Goal: Task Accomplishment & Management: Manage account settings

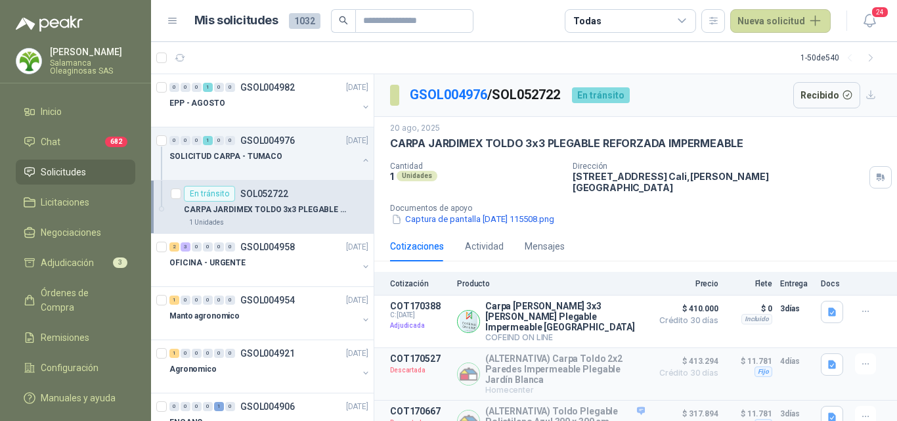
scroll to position [6, 0]
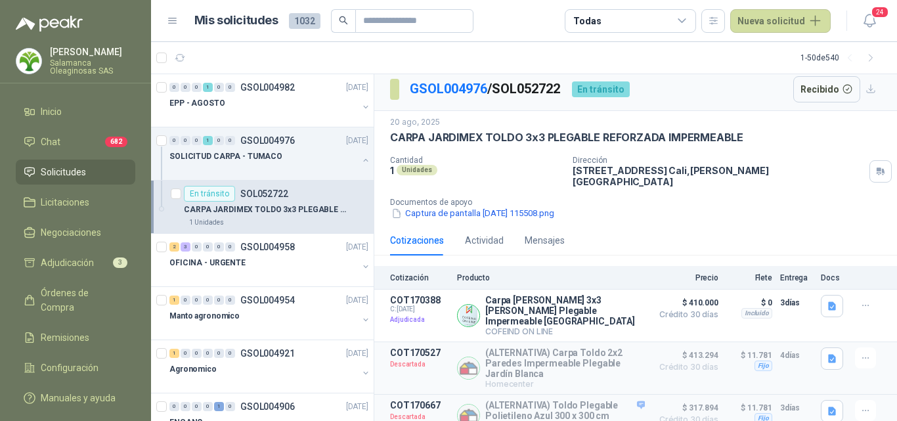
click at [97, 60] on p "Salamanca Oleaginosas SAS" at bounding box center [92, 67] width 85 height 16
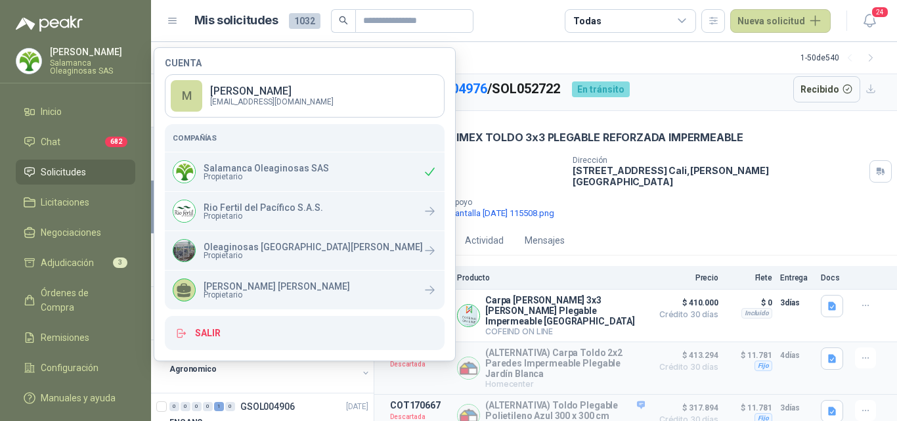
click at [288, 180] on span "Propietario" at bounding box center [266, 177] width 125 height 8
drag, startPoint x: 660, startPoint y: 227, endPoint x: 652, endPoint y: 227, distance: 7.3
click at [660, 227] on div "Cotizaciones Actividad Mensajes" at bounding box center [635, 240] width 491 height 30
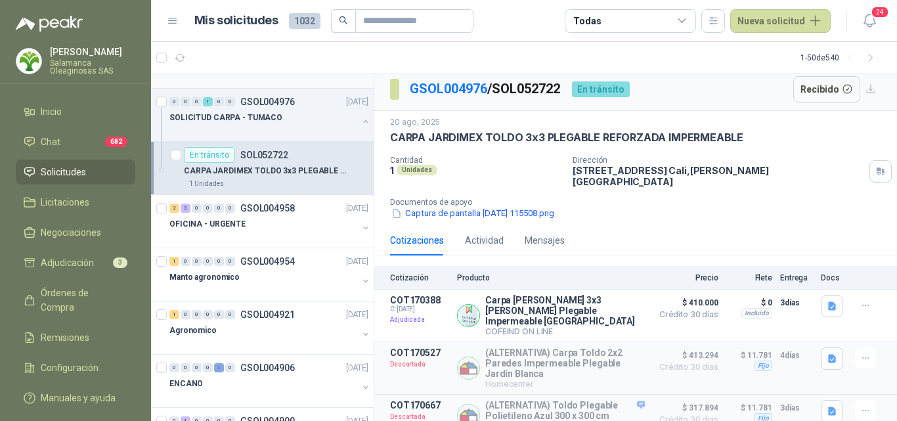
scroll to position [0, 0]
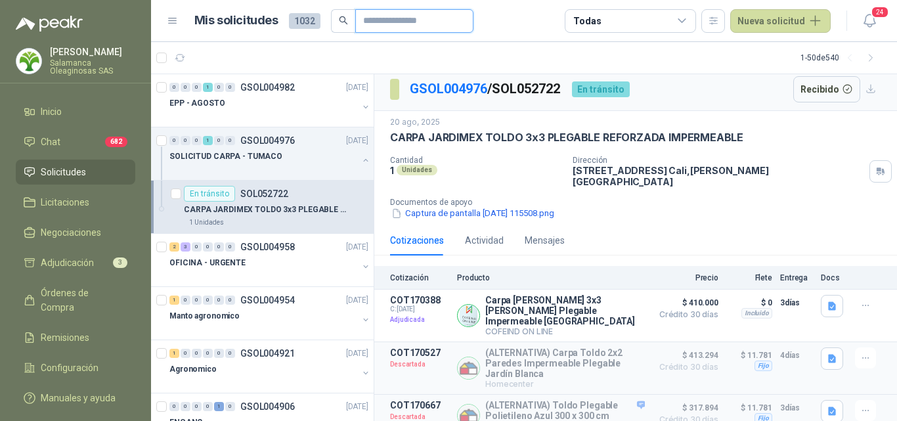
click at [394, 18] on input "text" at bounding box center [409, 21] width 92 height 22
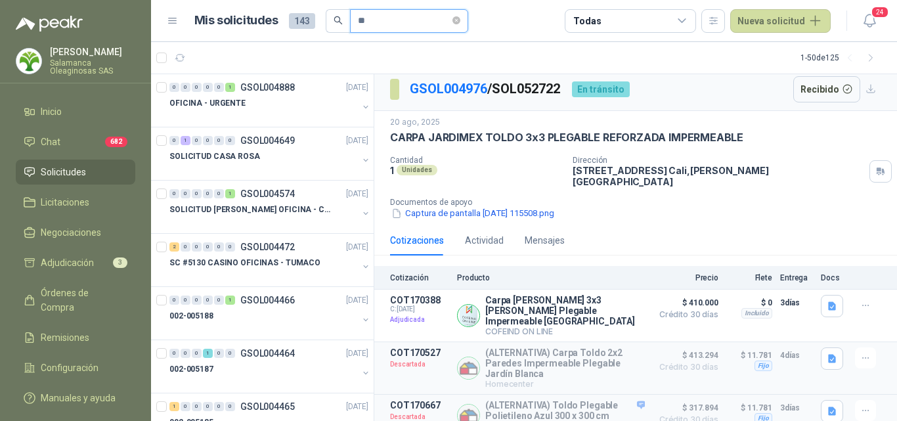
type input "*"
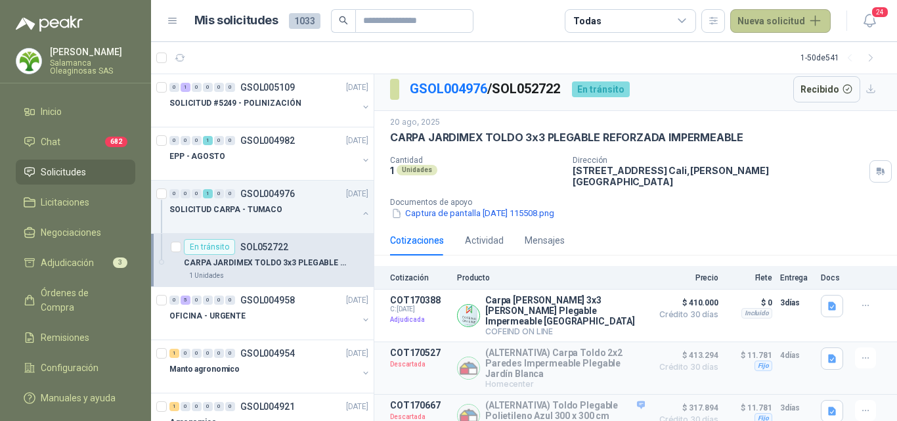
click at [804, 28] on button "Nueva solicitud" at bounding box center [781, 21] width 101 height 24
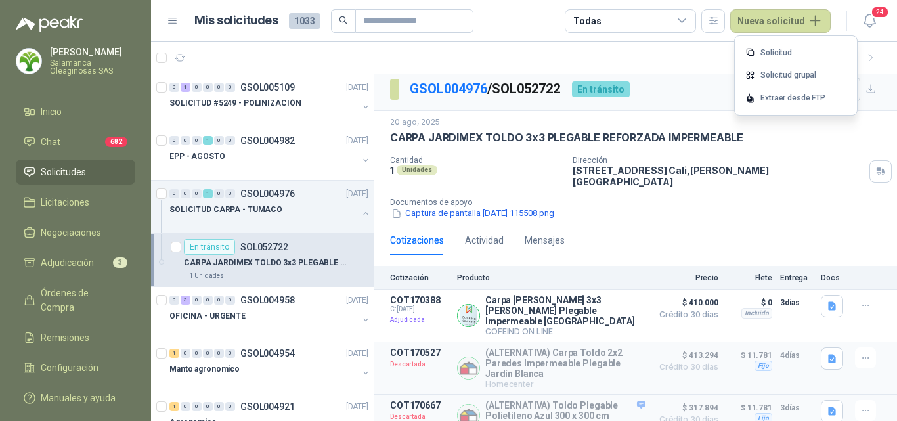
click at [835, 149] on div "20 ago, 2025 CARPA JARDIMEX TOLDO 3x3 PLEGABLE REFORZADA IMPERMEABLE Cantidad 1…" at bounding box center [635, 168] width 491 height 104
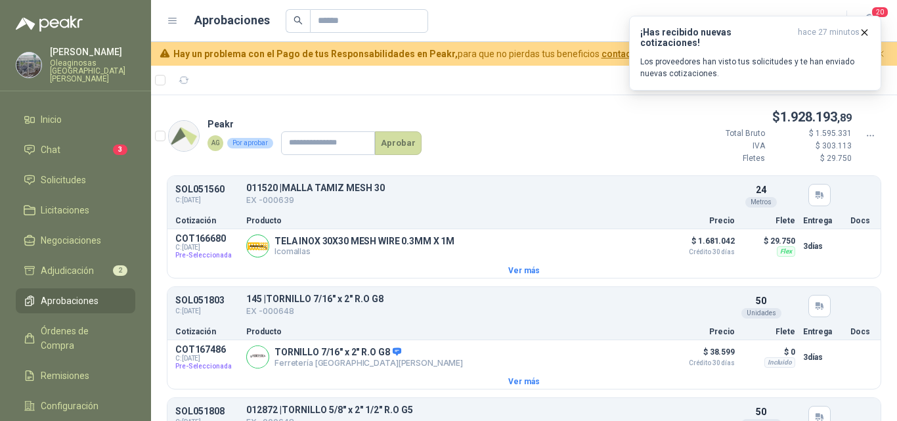
click at [60, 62] on p "Oleaginosas [GEOGRAPHIC_DATA][PERSON_NAME]" at bounding box center [92, 71] width 85 height 24
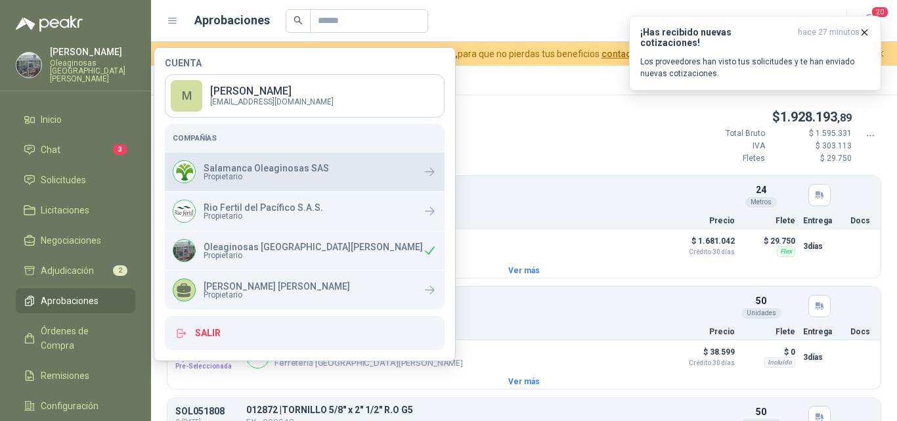
click at [225, 180] on span "Propietario" at bounding box center [266, 177] width 125 height 8
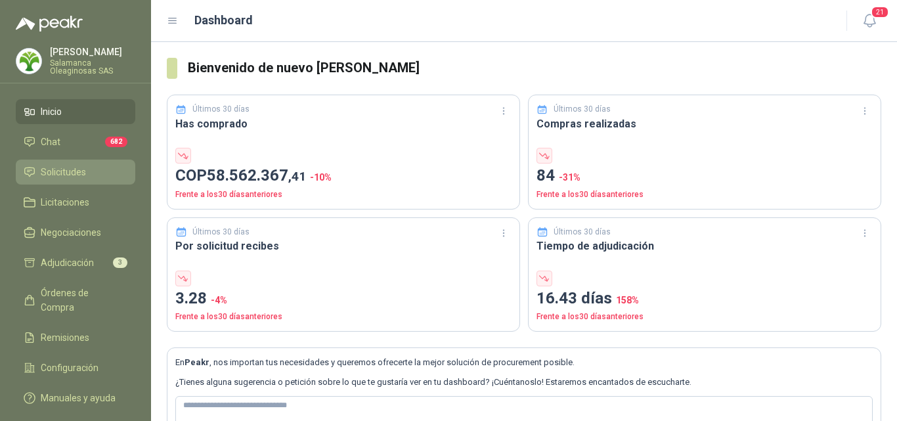
click at [65, 176] on span "Solicitudes" at bounding box center [63, 172] width 45 height 14
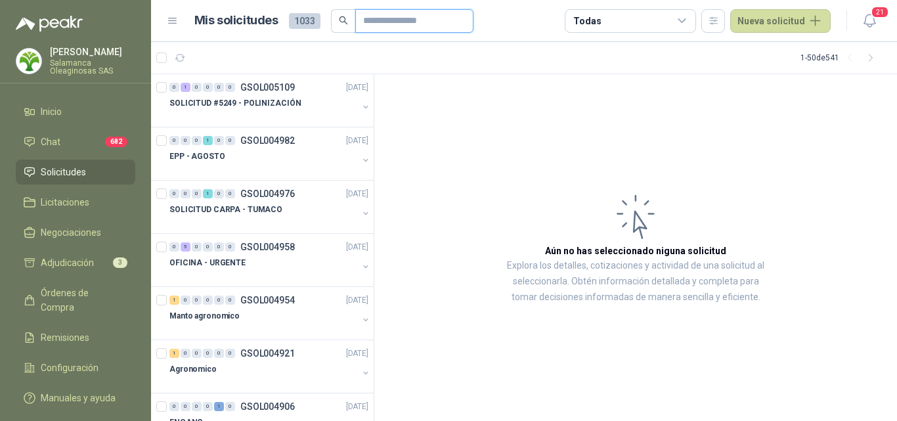
click at [371, 21] on input "text" at bounding box center [409, 21] width 92 height 22
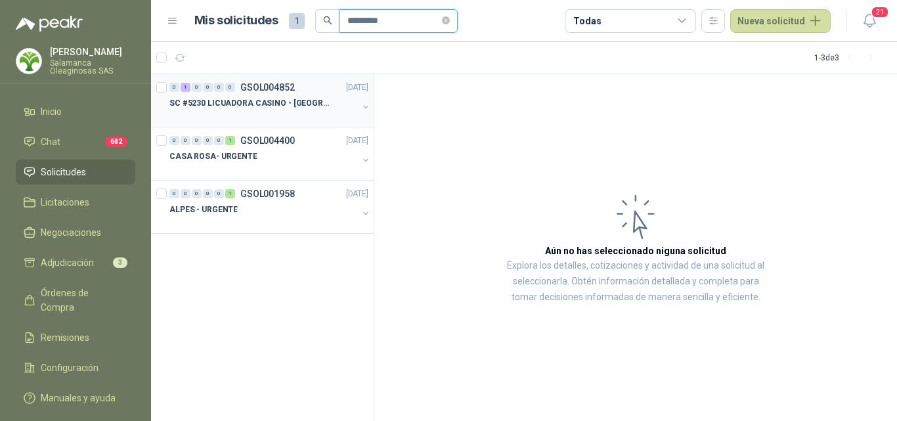
type input "*********"
click at [269, 110] on div "SC #5230 LICUADORA CASINO - TUMACO" at bounding box center [263, 103] width 189 height 16
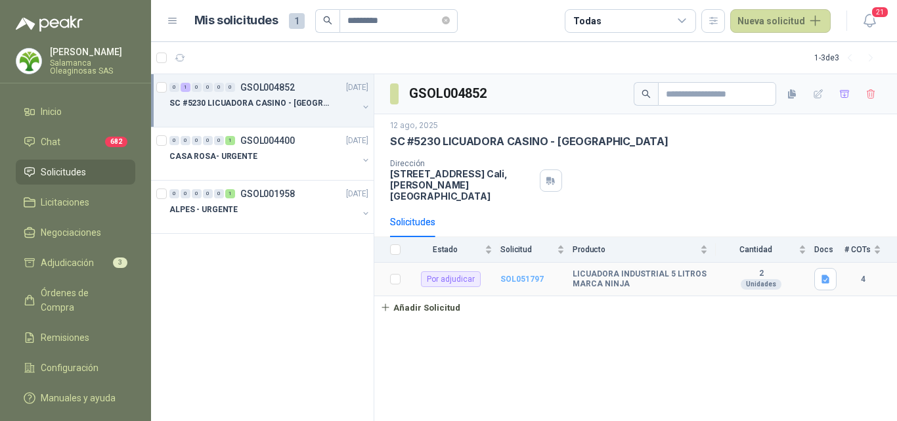
click at [531, 275] on b "SOL051797" at bounding box center [522, 279] width 43 height 9
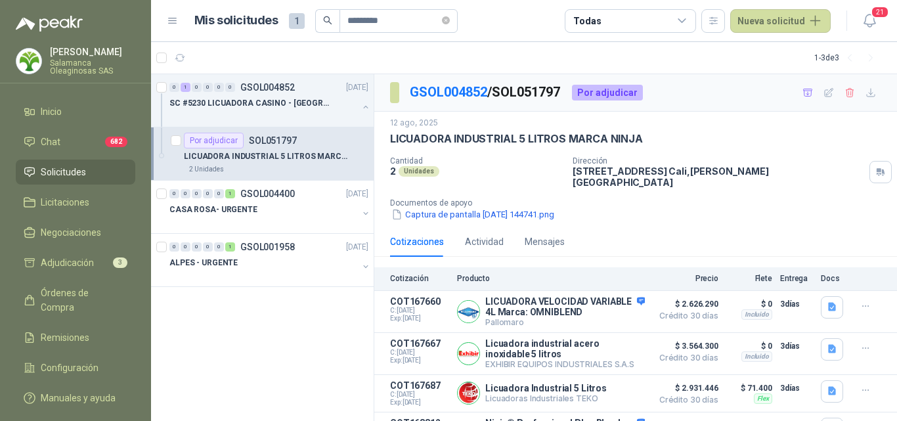
scroll to position [39, 0]
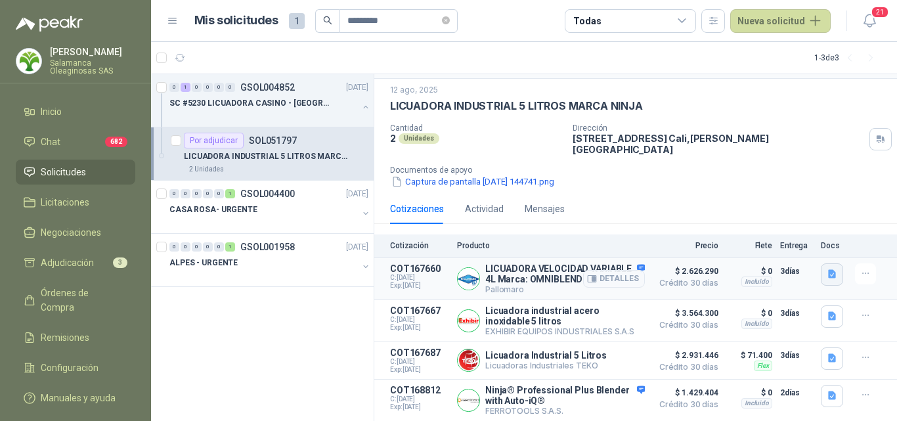
click at [828, 270] on icon "button" at bounding box center [832, 274] width 8 height 9
click at [790, 238] on div "image.png" at bounding box center [796, 229] width 74 height 31
click at [796, 231] on button "image.png" at bounding box center [795, 230] width 57 height 14
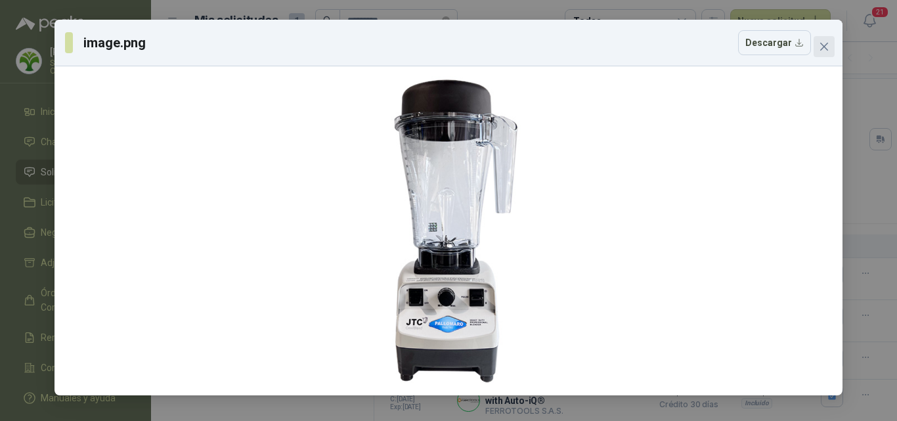
click at [826, 53] on button "Close" at bounding box center [824, 46] width 21 height 21
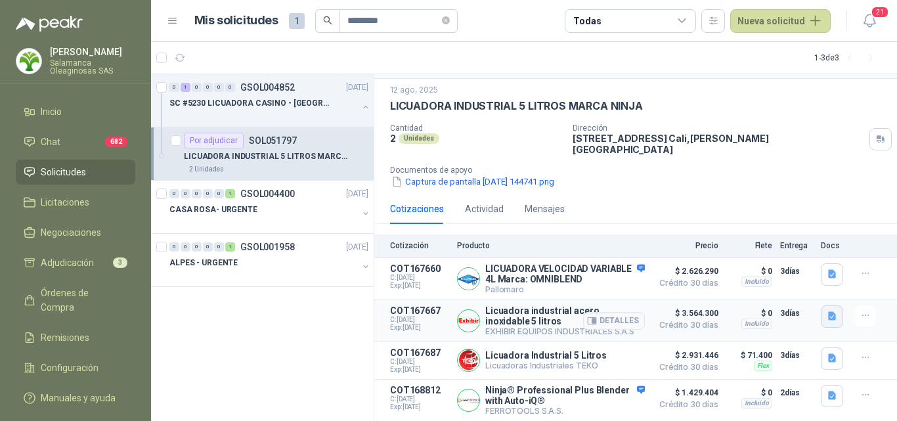
click at [827, 315] on icon "button" at bounding box center [832, 316] width 11 height 11
click at [813, 271] on button "image.png" at bounding box center [795, 271] width 57 height 14
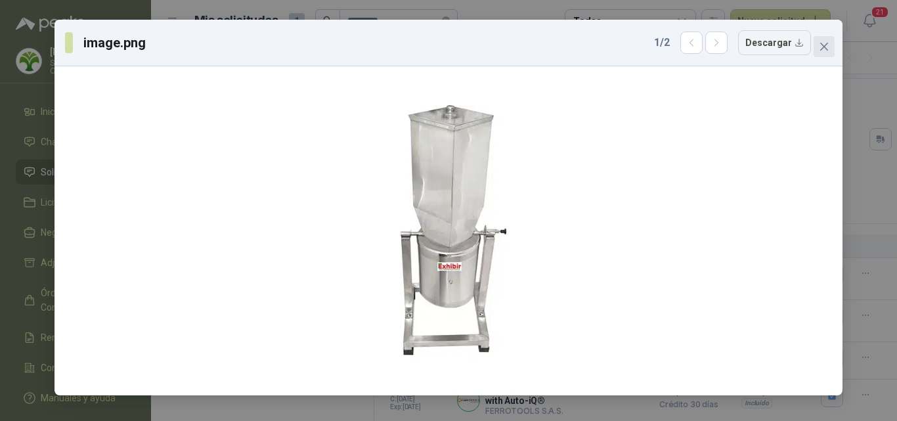
click at [823, 54] on button "Close" at bounding box center [824, 46] width 21 height 21
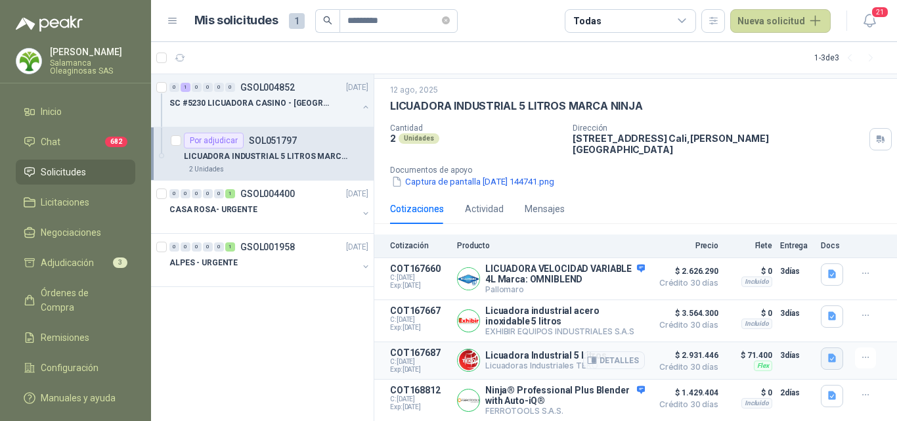
click at [827, 353] on icon "button" at bounding box center [832, 358] width 11 height 11
click at [794, 316] on button "image.png" at bounding box center [795, 314] width 57 height 14
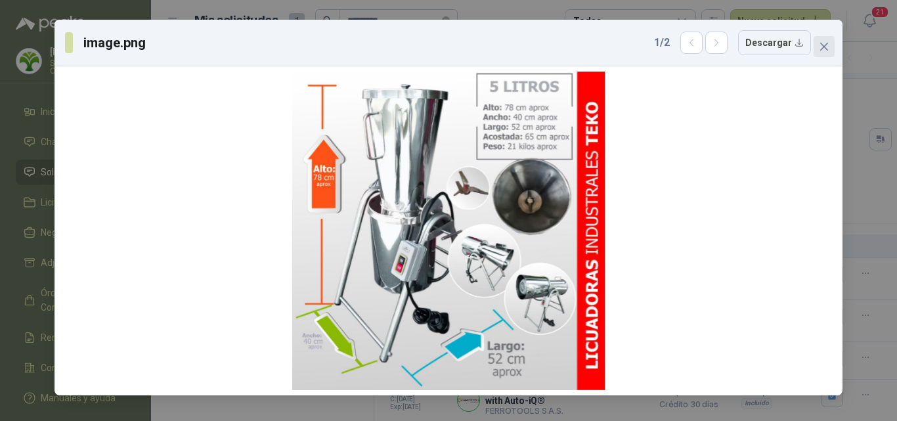
click at [819, 45] on span "Close" at bounding box center [824, 46] width 21 height 11
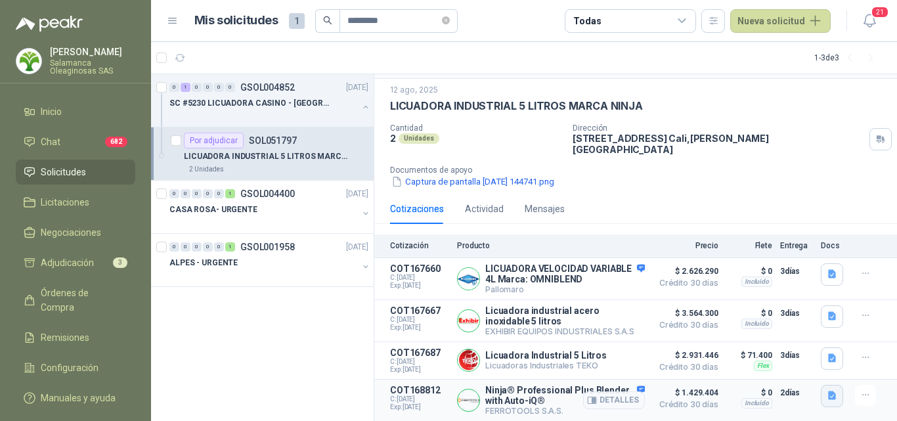
click at [828, 393] on icon "button" at bounding box center [832, 396] width 8 height 9
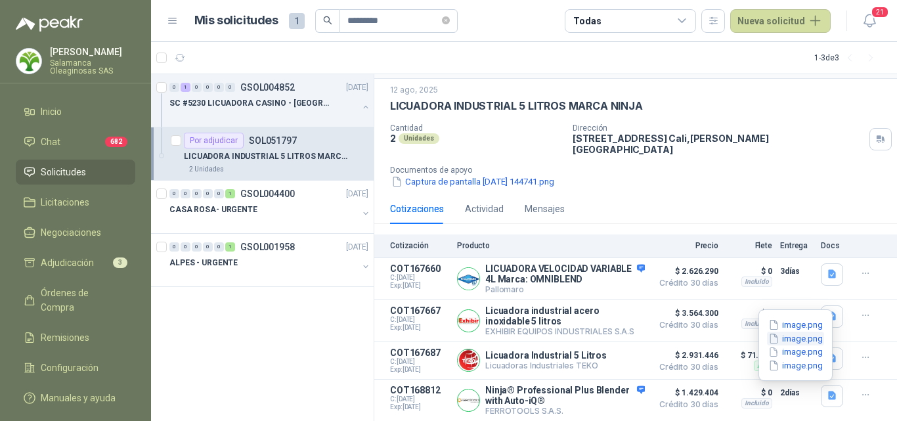
click at [802, 340] on button "image.png" at bounding box center [795, 339] width 57 height 14
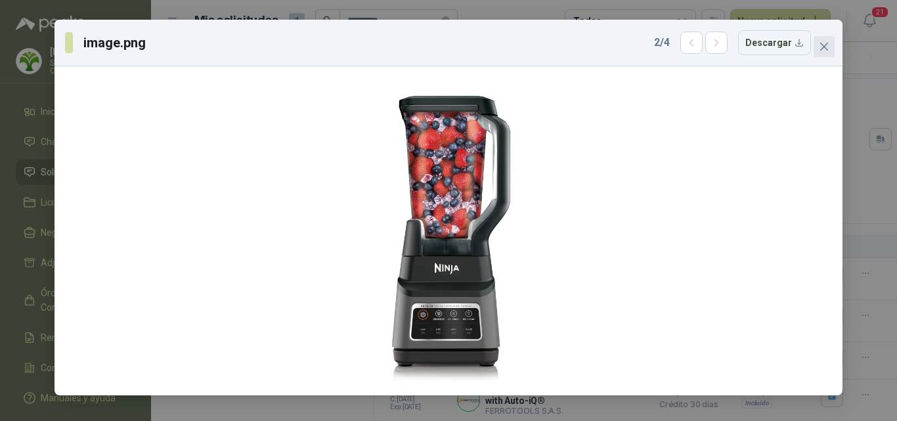
click at [826, 53] on button "Close" at bounding box center [824, 46] width 21 height 21
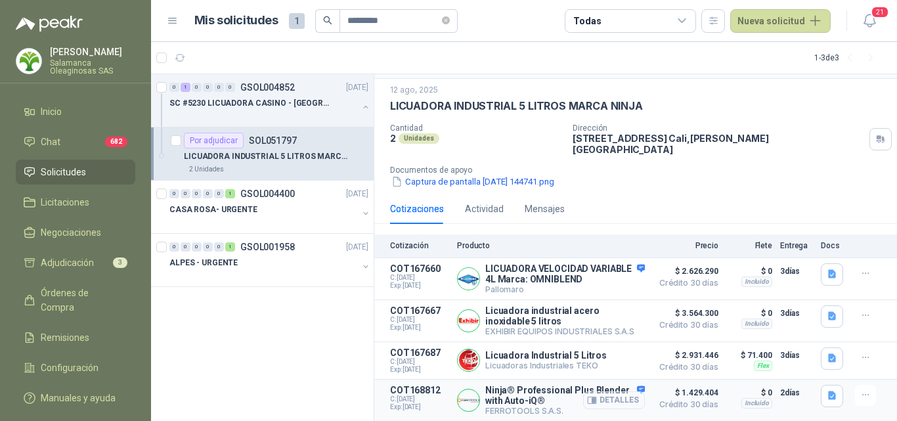
click at [618, 403] on button "Detalles" at bounding box center [614, 401] width 62 height 18
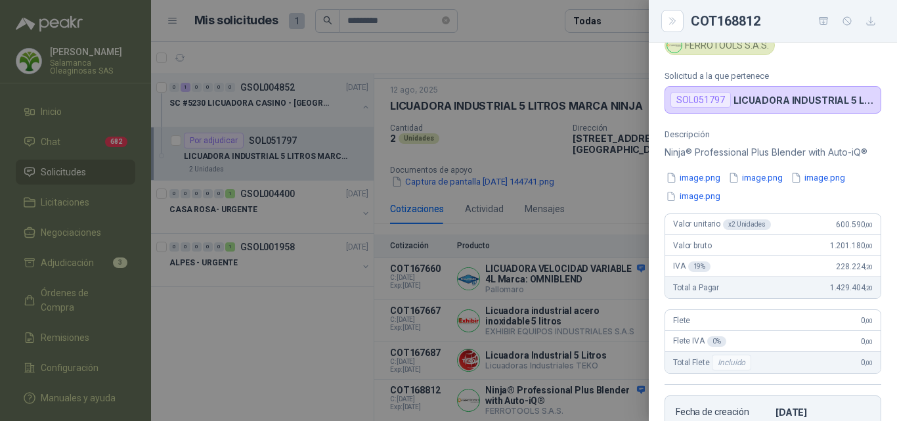
scroll to position [0, 0]
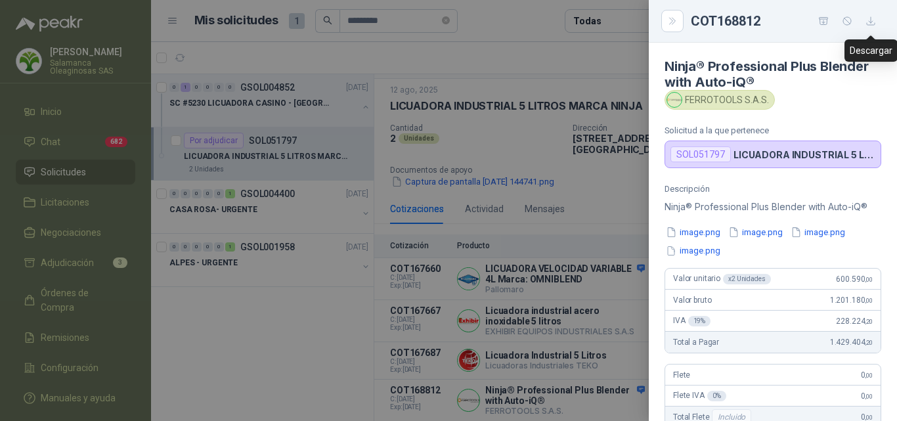
click at [870, 17] on icon "button" at bounding box center [871, 21] width 11 height 11
click at [583, 251] on div at bounding box center [448, 210] width 897 height 421
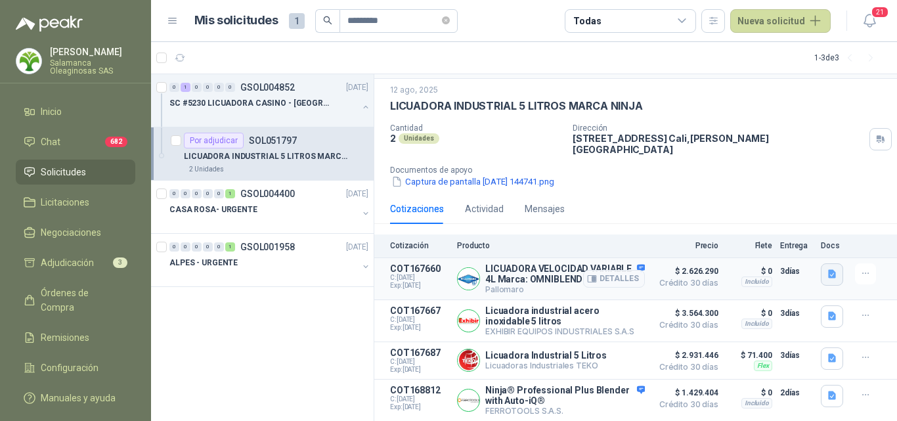
click at [827, 269] on icon "button" at bounding box center [832, 274] width 11 height 11
click at [798, 231] on button "image.png" at bounding box center [795, 230] width 57 height 14
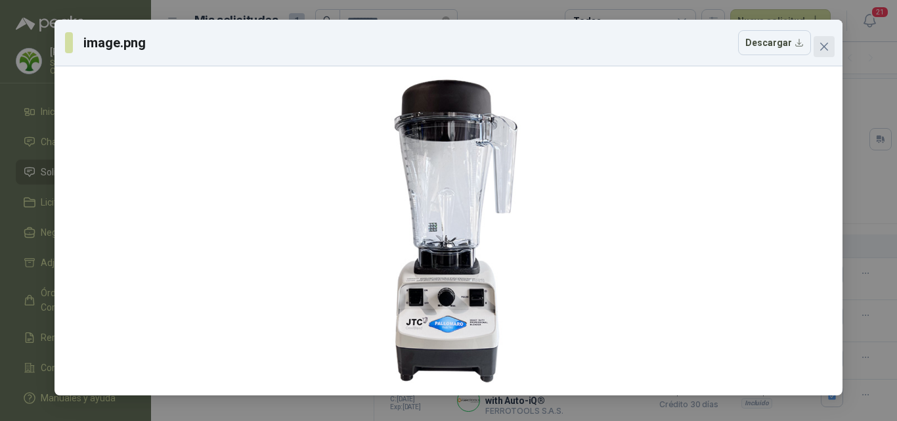
click at [826, 41] on button "Close" at bounding box center [824, 46] width 21 height 21
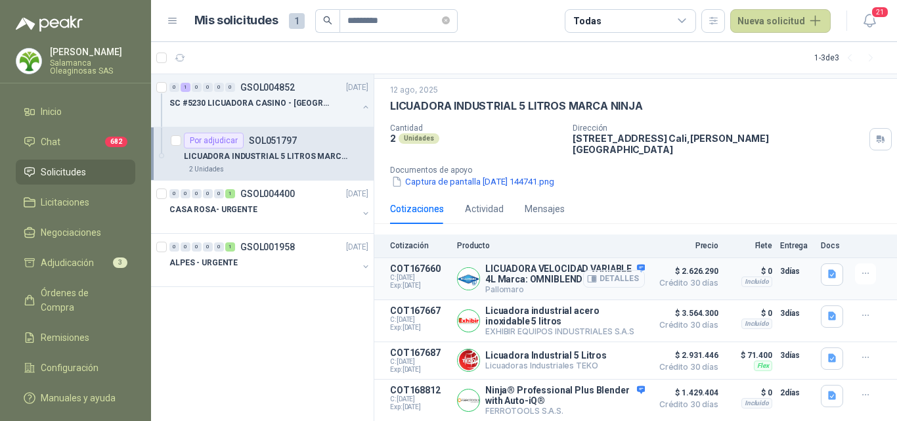
click at [614, 270] on button "Detalles" at bounding box center [614, 279] width 62 height 18
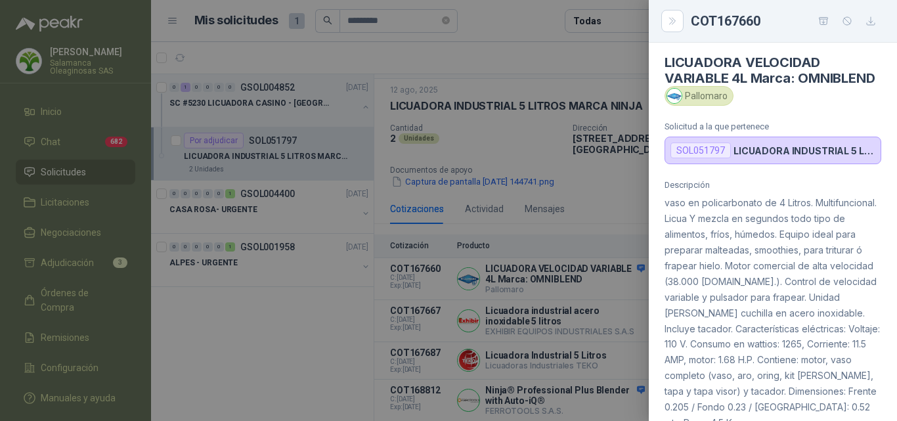
scroll to position [0, 0]
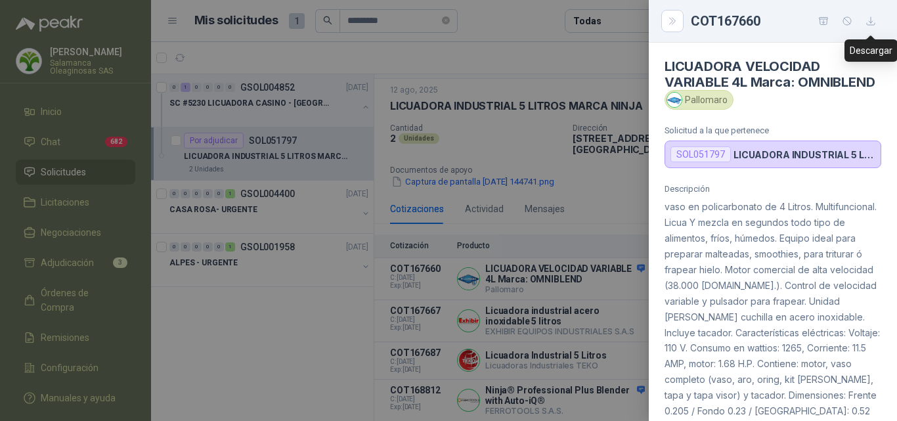
click at [871, 21] on icon "button" at bounding box center [871, 21] width 8 height 8
click at [513, 311] on div at bounding box center [448, 210] width 897 height 421
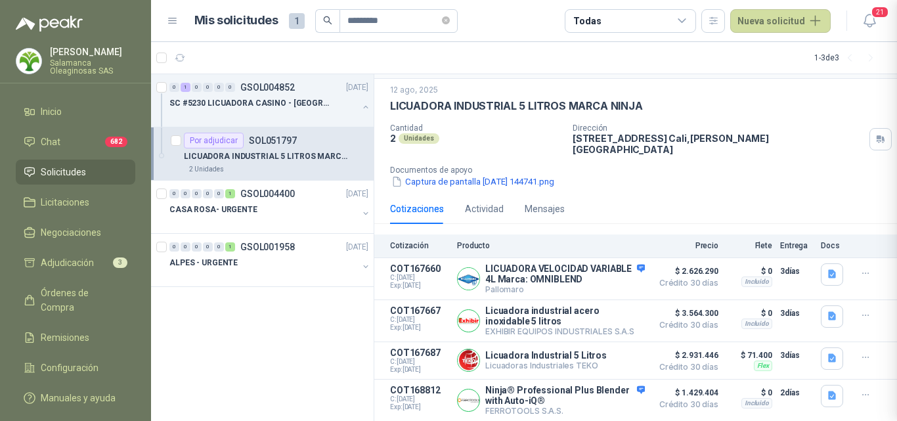
scroll to position [531, 0]
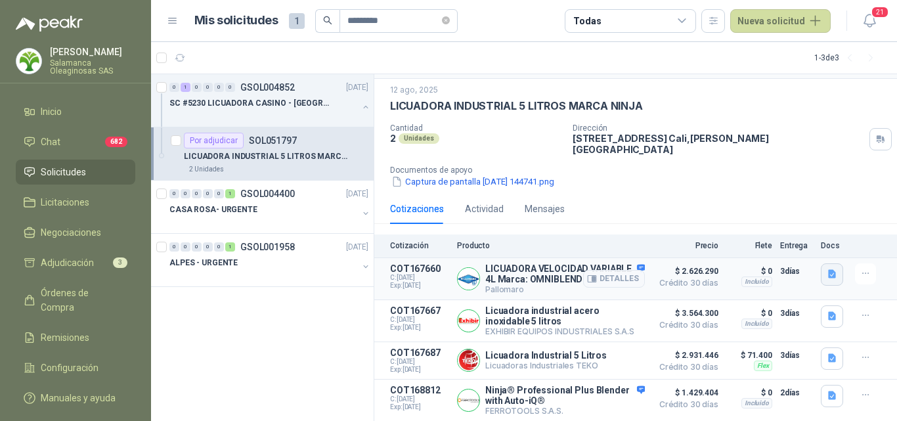
click at [827, 269] on icon "button" at bounding box center [832, 274] width 11 height 11
click at [811, 227] on button "image.png" at bounding box center [795, 230] width 57 height 14
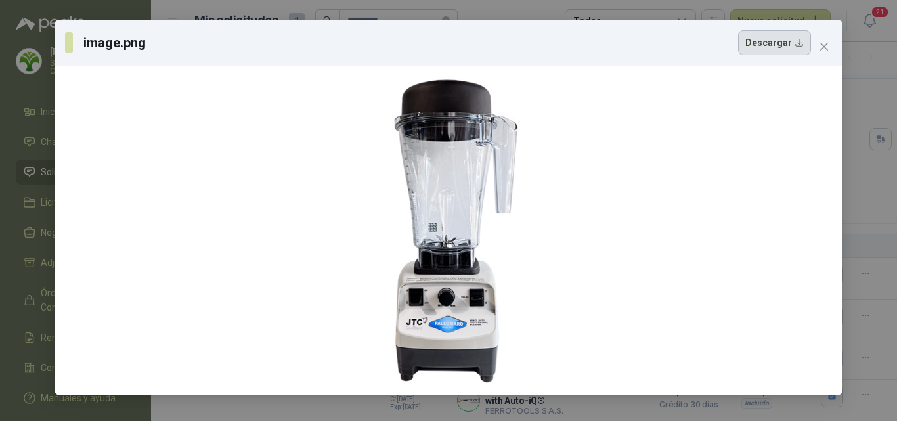
click at [797, 43] on button "Descargar" at bounding box center [774, 42] width 73 height 25
click at [865, 271] on div "image.png Descargar" at bounding box center [448, 210] width 897 height 421
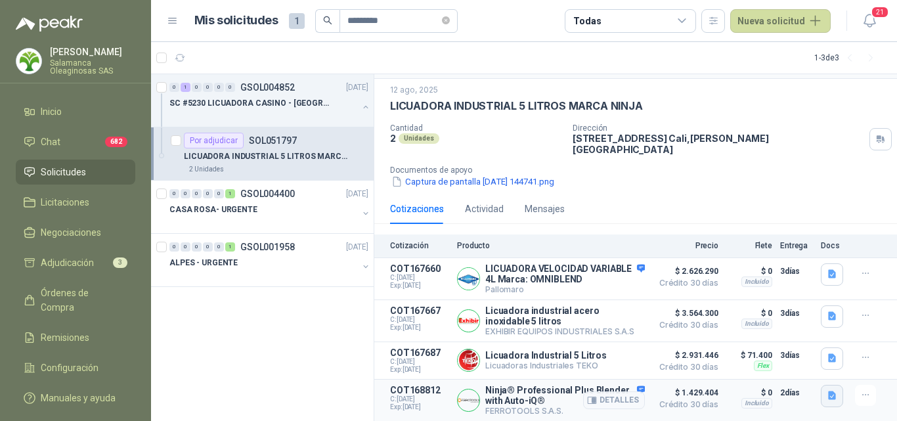
click at [828, 394] on icon "button" at bounding box center [832, 396] width 8 height 9
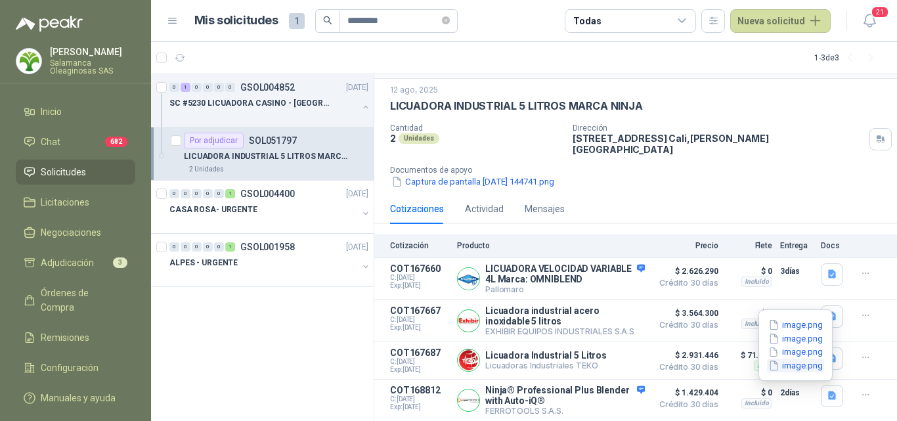
click at [795, 369] on button "image.png" at bounding box center [795, 366] width 57 height 14
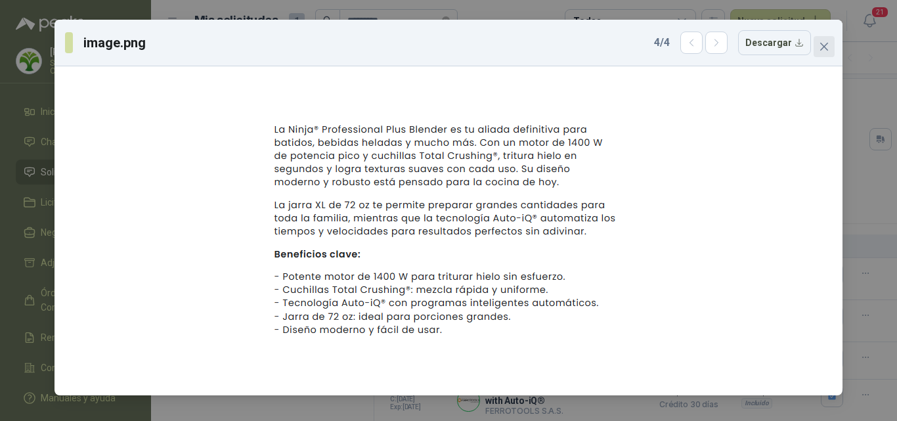
click at [824, 45] on icon "close" at bounding box center [824, 46] width 11 height 11
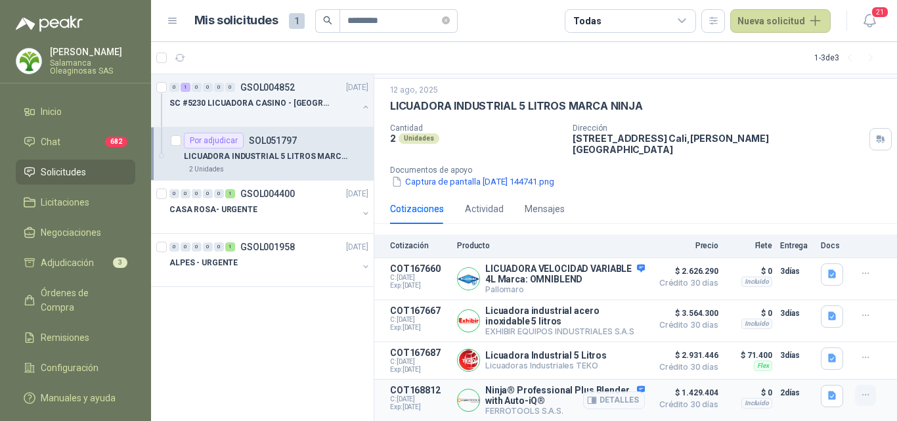
click at [855, 392] on button "button" at bounding box center [865, 395] width 21 height 21
click at [821, 403] on button "button" at bounding box center [832, 396] width 22 height 22
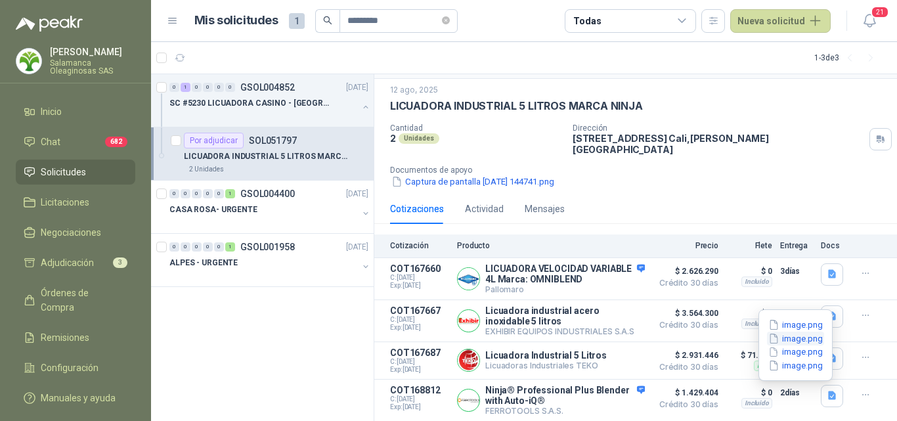
click at [796, 333] on button "image.png" at bounding box center [795, 339] width 57 height 14
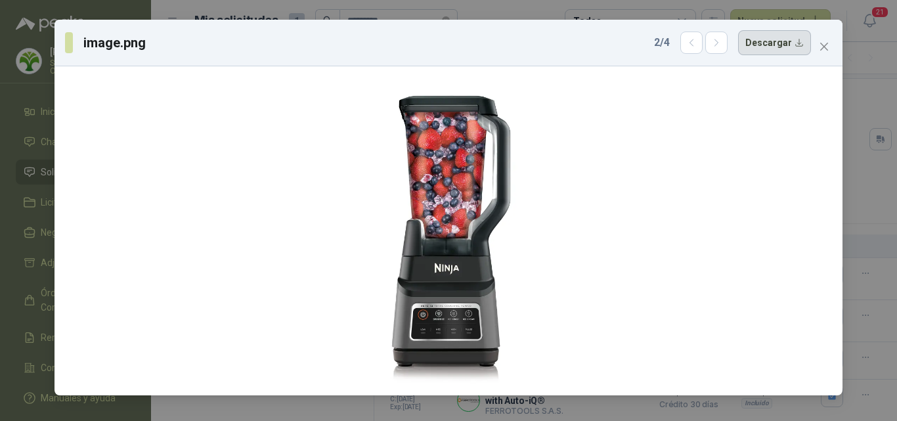
click at [784, 49] on button "Descargar" at bounding box center [774, 42] width 73 height 25
click at [868, 166] on div "image.png 2 / 4 Descargar" at bounding box center [448, 210] width 897 height 421
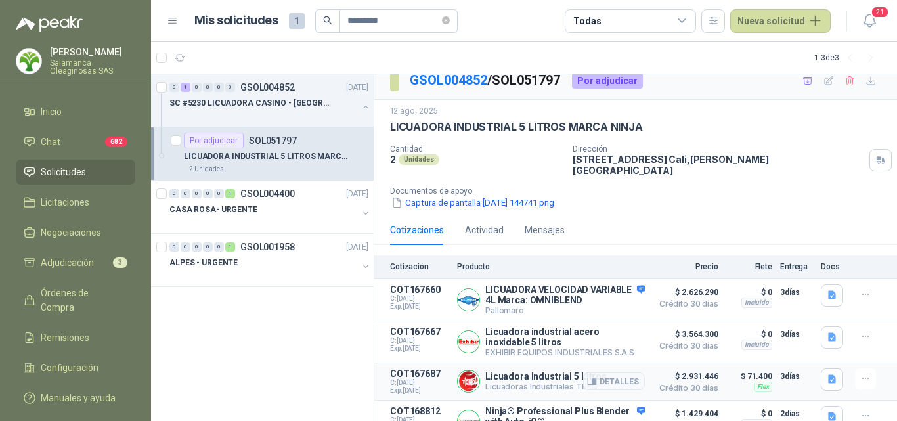
scroll to position [0, 0]
